Goal: Transaction & Acquisition: Purchase product/service

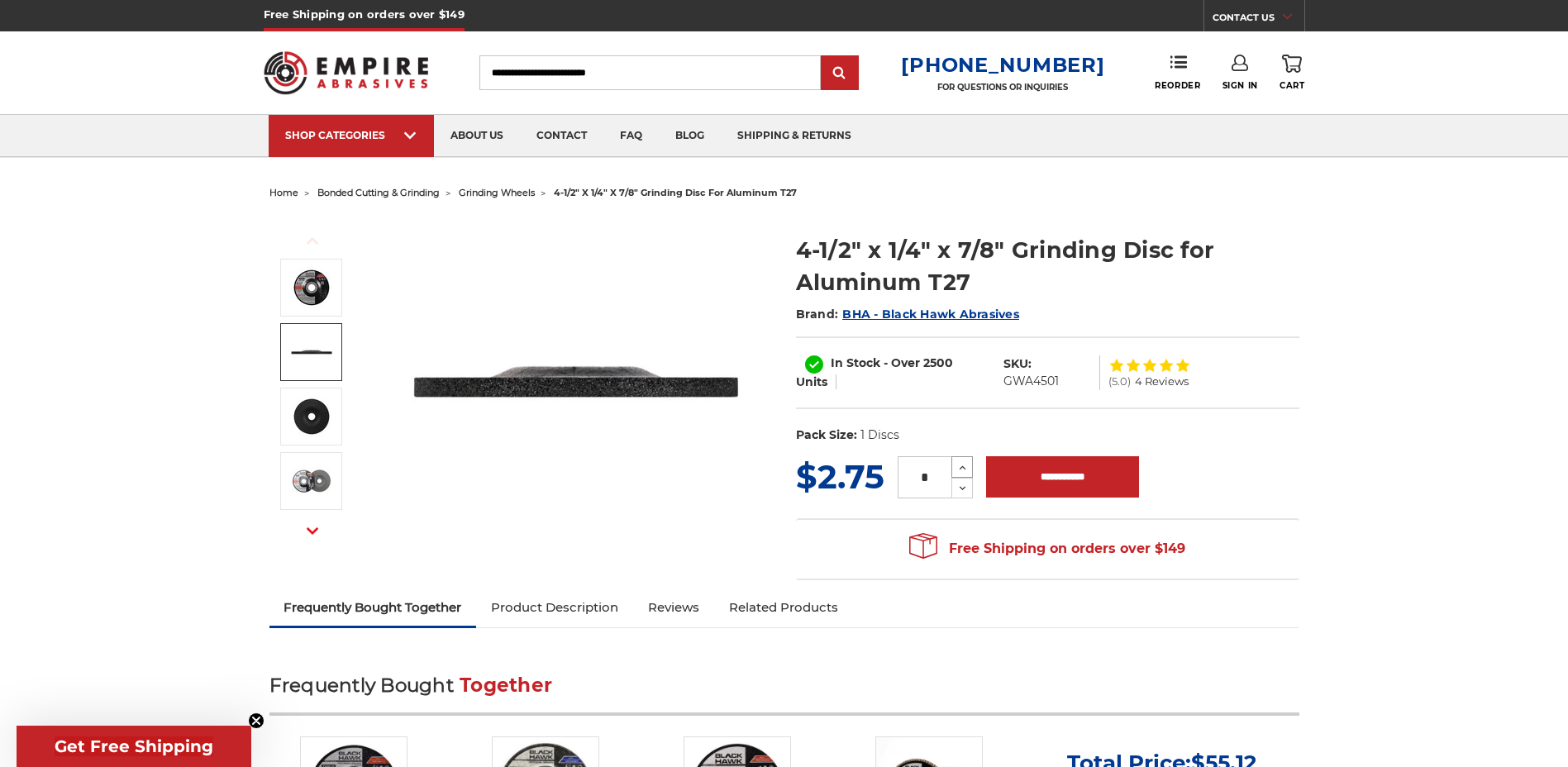
click at [959, 466] on icon at bounding box center [962, 468] width 13 height 15
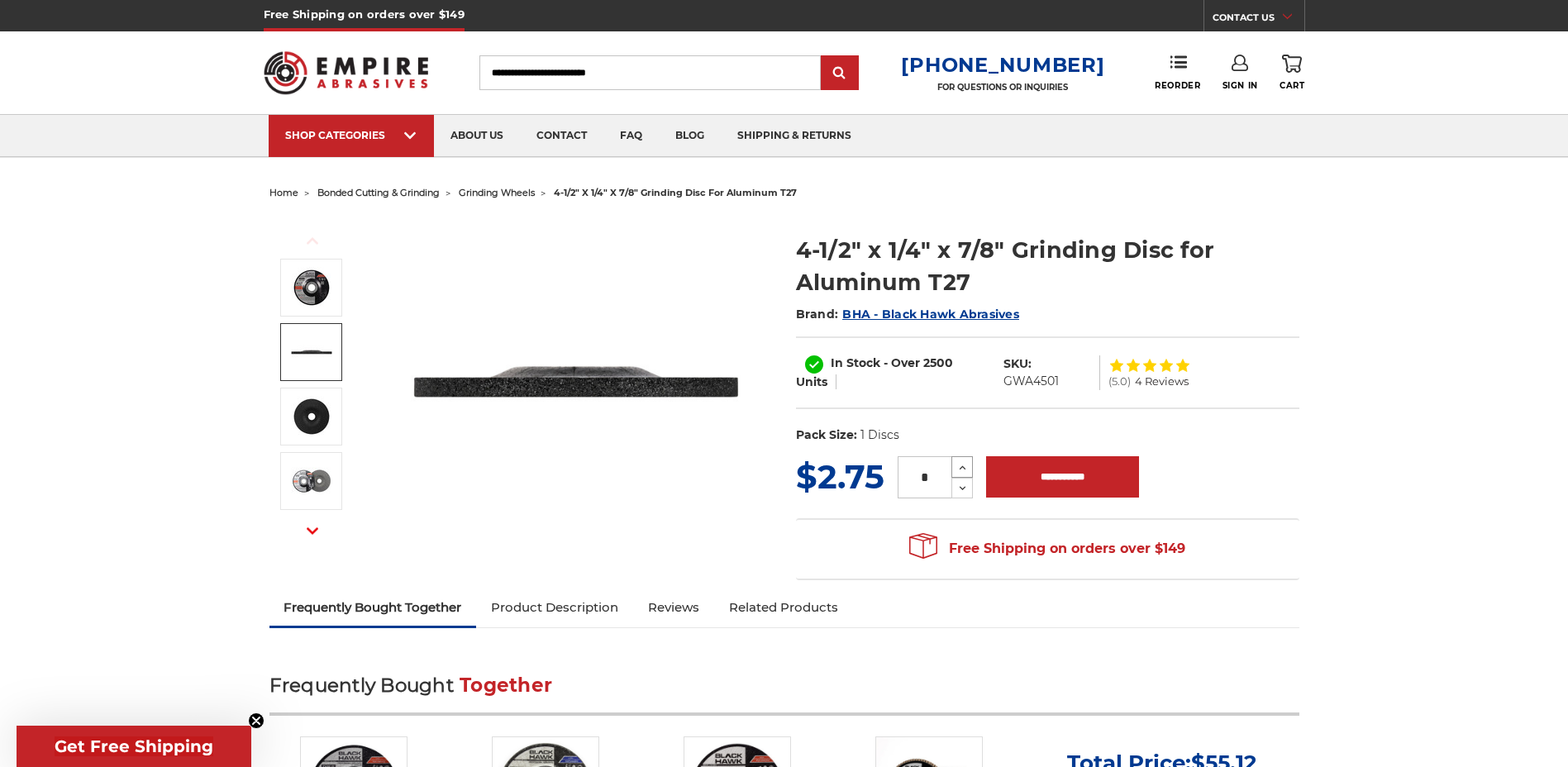
click at [959, 466] on icon at bounding box center [962, 468] width 13 height 15
click at [959, 493] on icon at bounding box center [962, 488] width 13 height 15
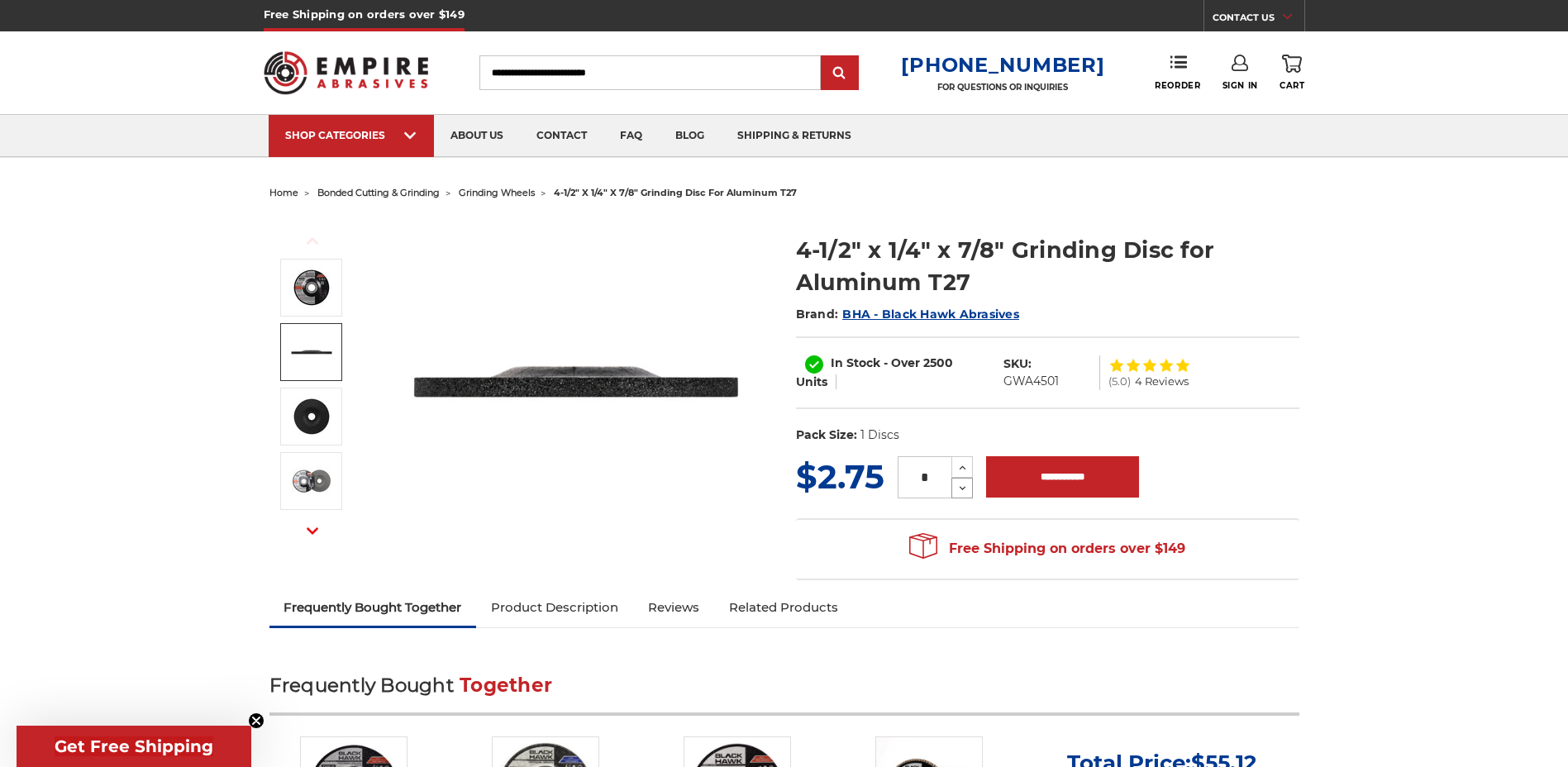
click at [959, 493] on icon at bounding box center [962, 488] width 13 height 15
type input "*"
